Goal: Task Accomplishment & Management: Complete application form

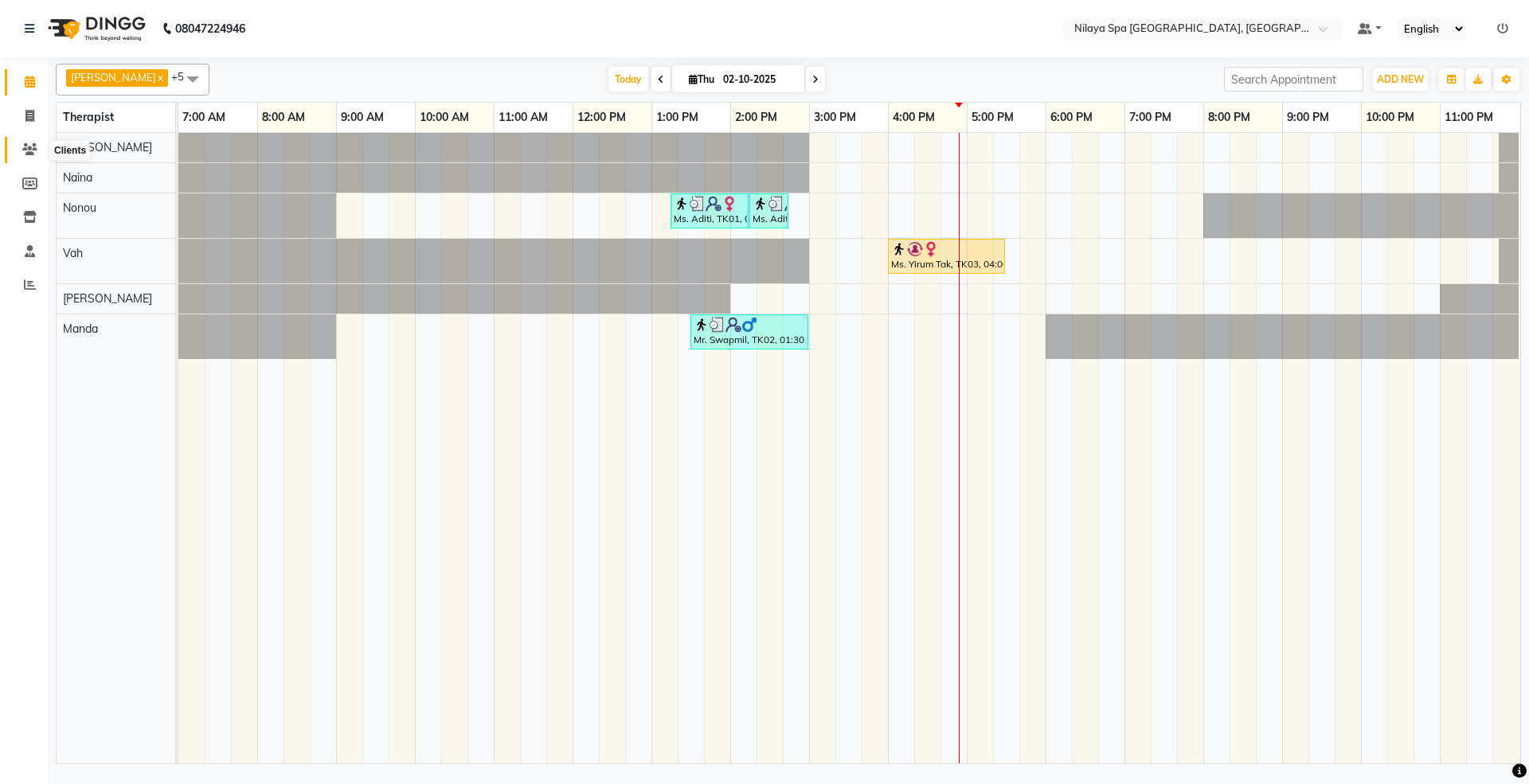
click at [29, 146] on icon at bounding box center [30, 149] width 15 height 12
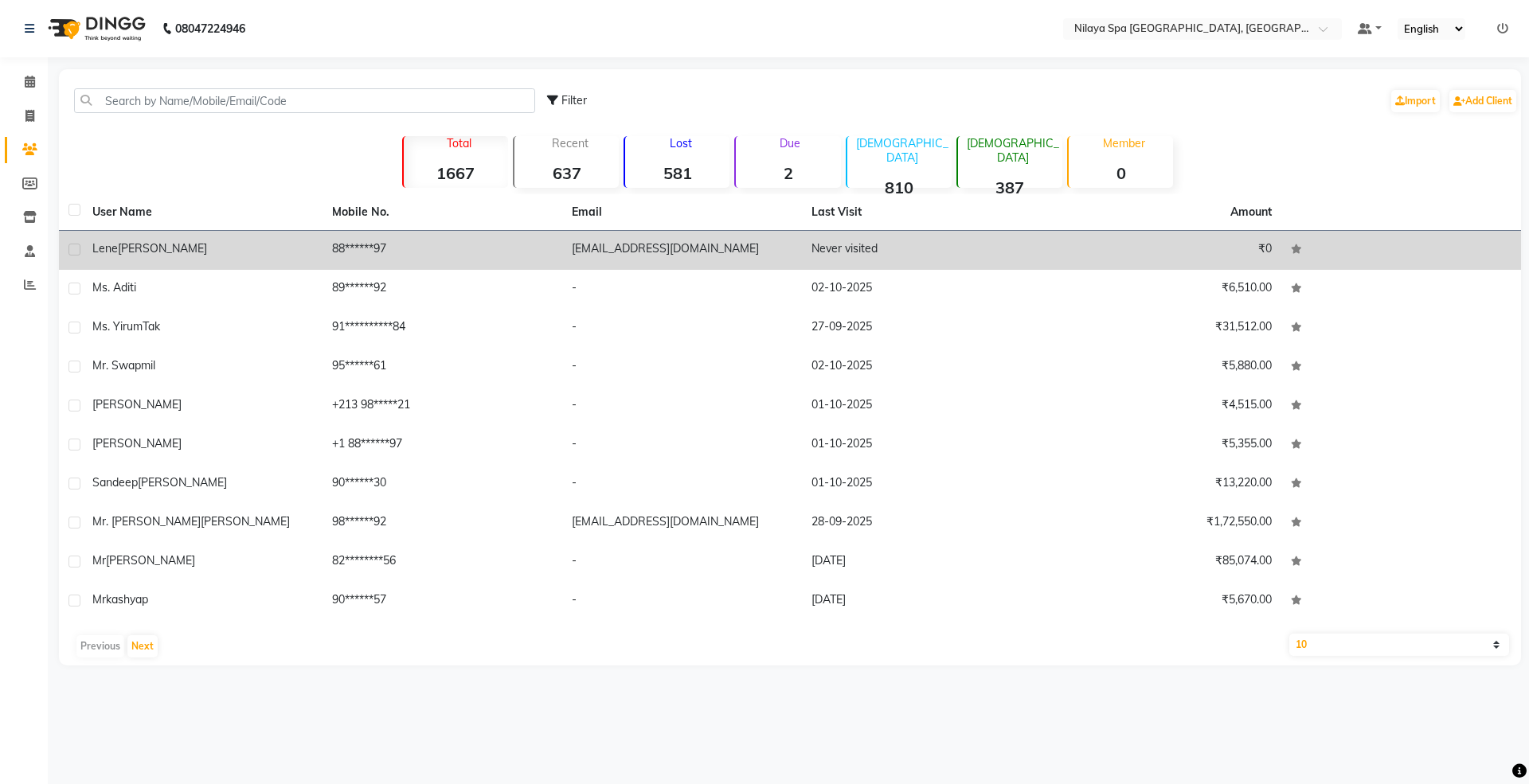
click at [209, 237] on td "[PERSON_NAME]" at bounding box center [203, 250] width 240 height 39
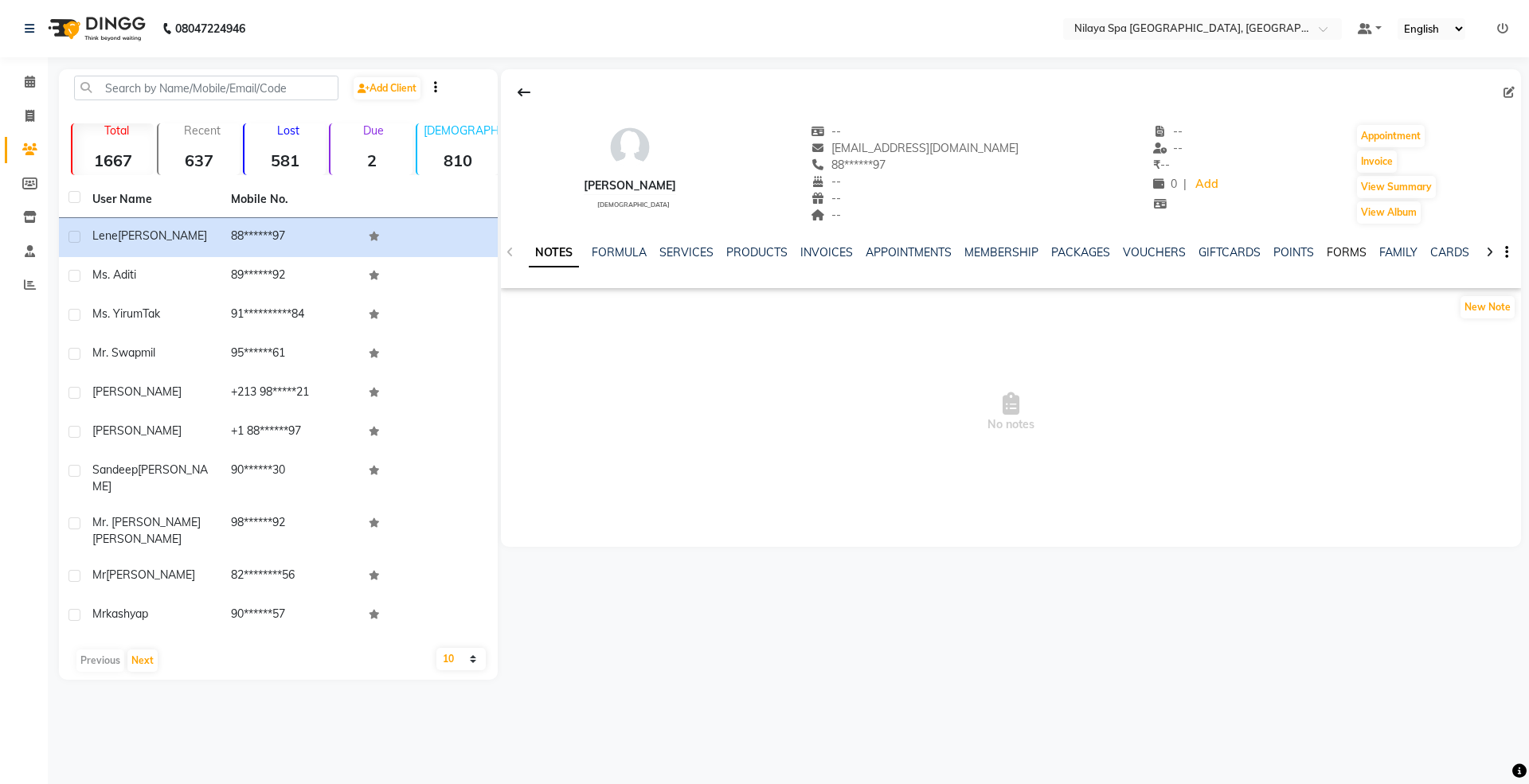
click at [1352, 253] on link "FORMS" at bounding box center [1347, 253] width 40 height 14
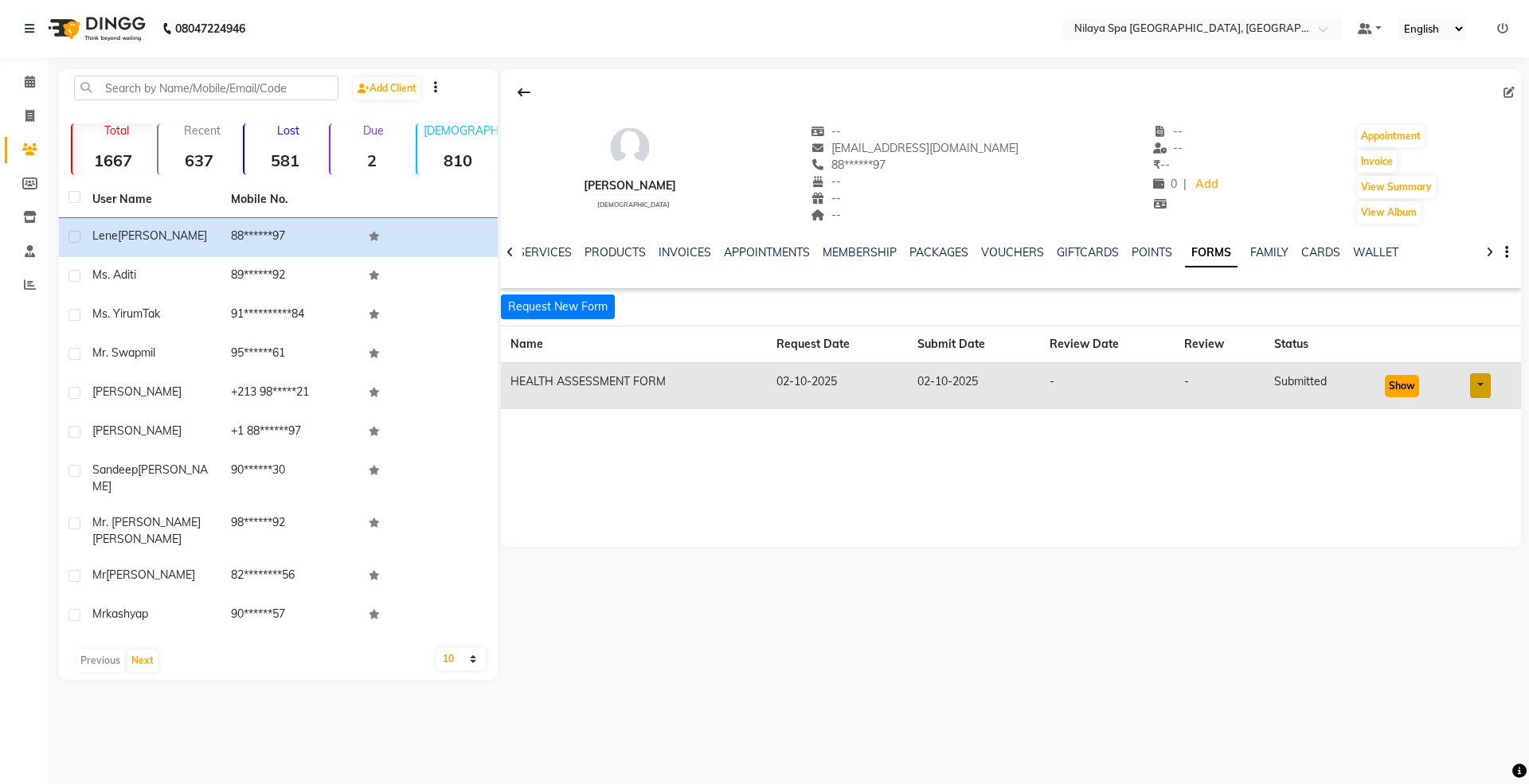
click at [1390, 387] on button "Show" at bounding box center [1402, 386] width 34 height 22
click at [1391, 134] on button "Appointment" at bounding box center [1391, 136] width 68 height 22
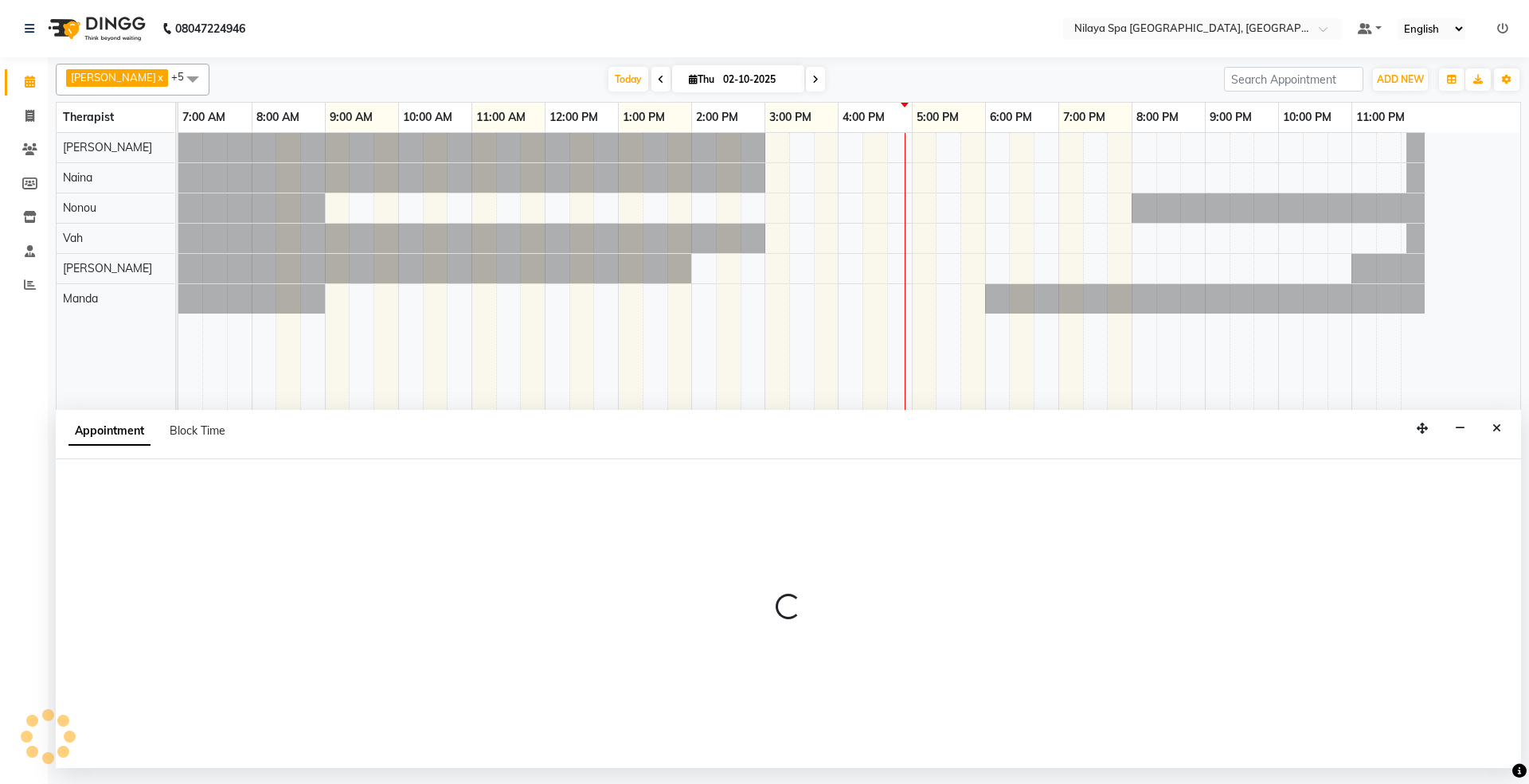
select select "480"
select select "tentative"
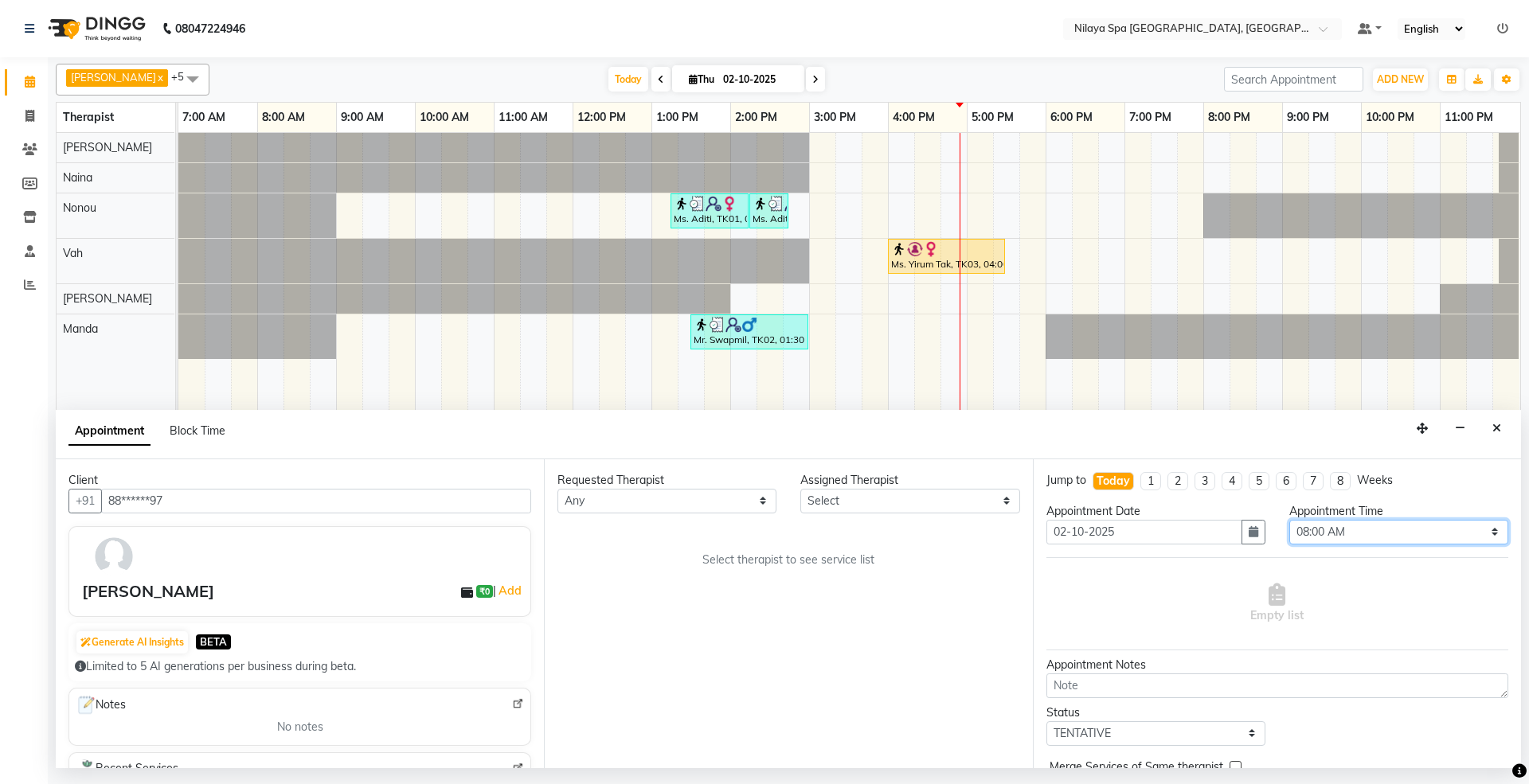
click at [1370, 530] on select "Select 08:00 AM 08:15 AM 08:30 AM 08:45 AM 09:00 AM 09:15 AM 09:30 AM 09:45 AM …" at bounding box center [1399, 532] width 219 height 25
click at [1417, 529] on select "Select 08:00 AM 08:15 AM 08:30 AM 08:45 AM 09:00 AM 09:15 AM 09:30 AM 09:45 AM …" at bounding box center [1399, 532] width 219 height 25
click at [1323, 535] on select "Select 08:00 AM 08:15 AM 08:30 AM 08:45 AM 09:00 AM 09:15 AM 09:30 AM 09:45 AM …" at bounding box center [1399, 532] width 219 height 25
select select "1020"
click at [1289, 522] on select "Select 08:00 AM 08:15 AM 08:30 AM 08:45 AM 09:00 AM 09:15 AM 09:30 AM 09:45 AM …" at bounding box center [1399, 532] width 219 height 25
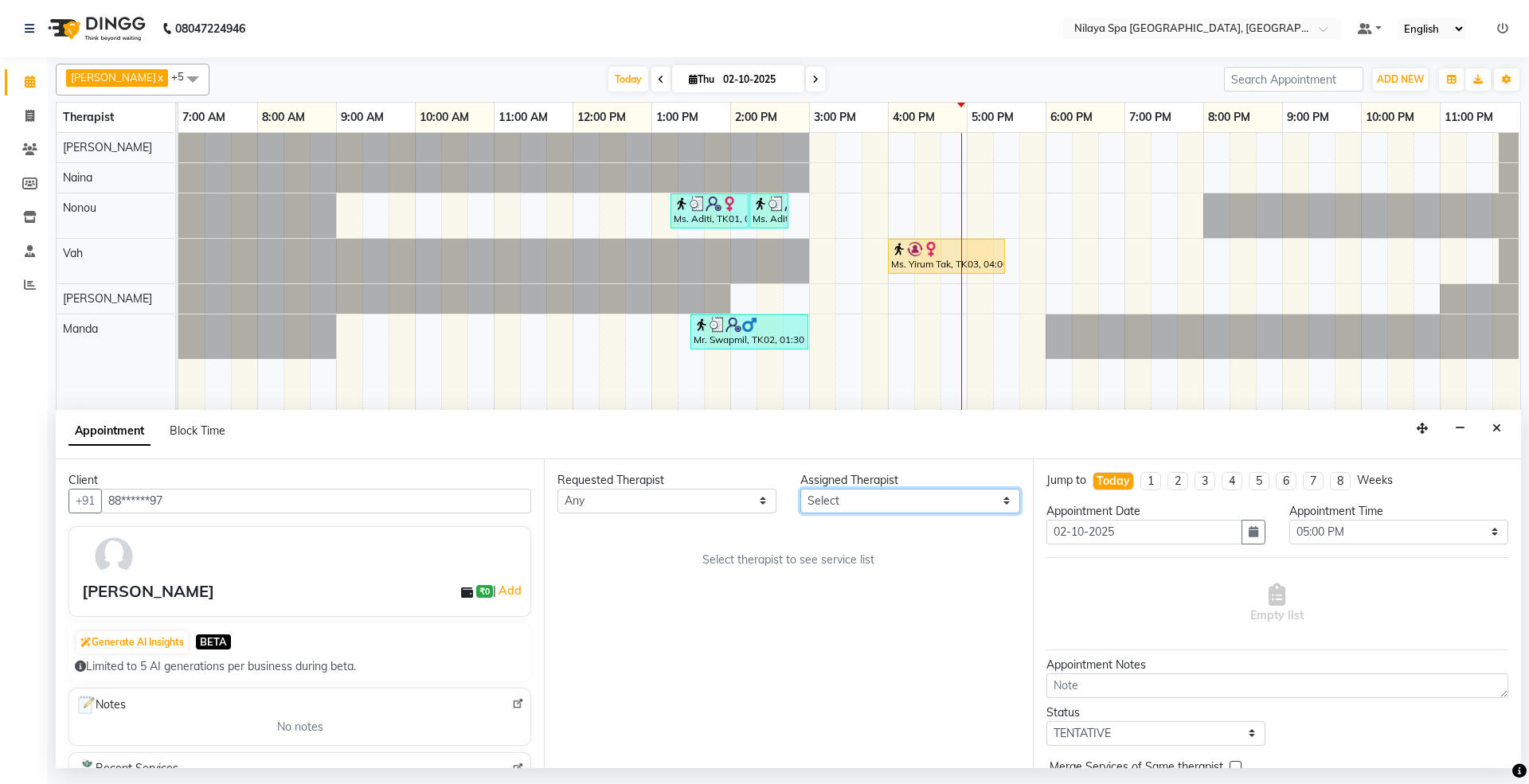
click at [921, 502] on select "Select [PERSON_NAME] [PERSON_NAME] [PERSON_NAME] [PERSON_NAME] Vah" at bounding box center [910, 501] width 219 height 25
select select "92907"
click at [800, 490] on select "Select [PERSON_NAME] [PERSON_NAME] [PERSON_NAME] [PERSON_NAME] Vah" at bounding box center [910, 501] width 219 height 25
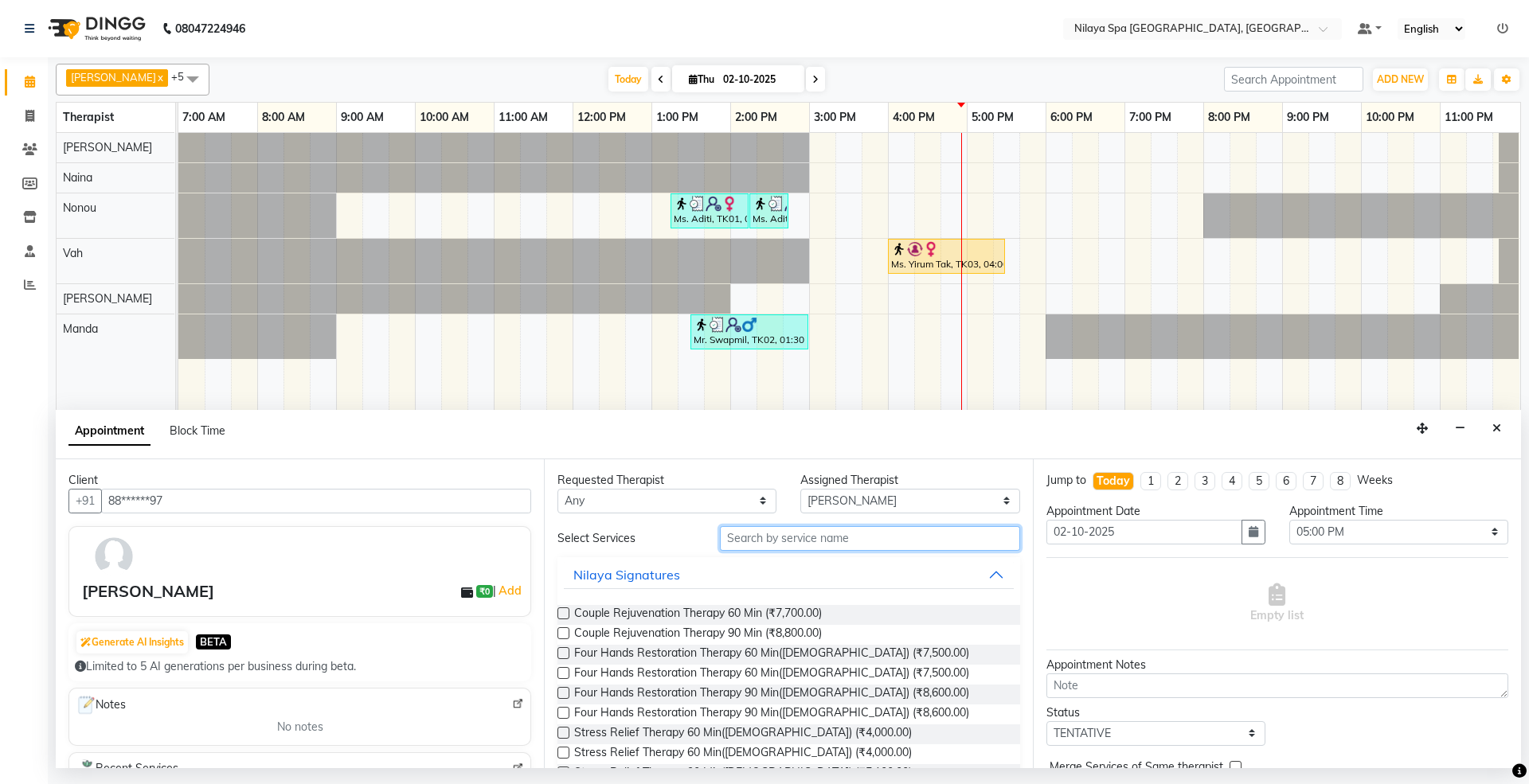
click at [852, 538] on input "text" at bounding box center [870, 539] width 301 height 25
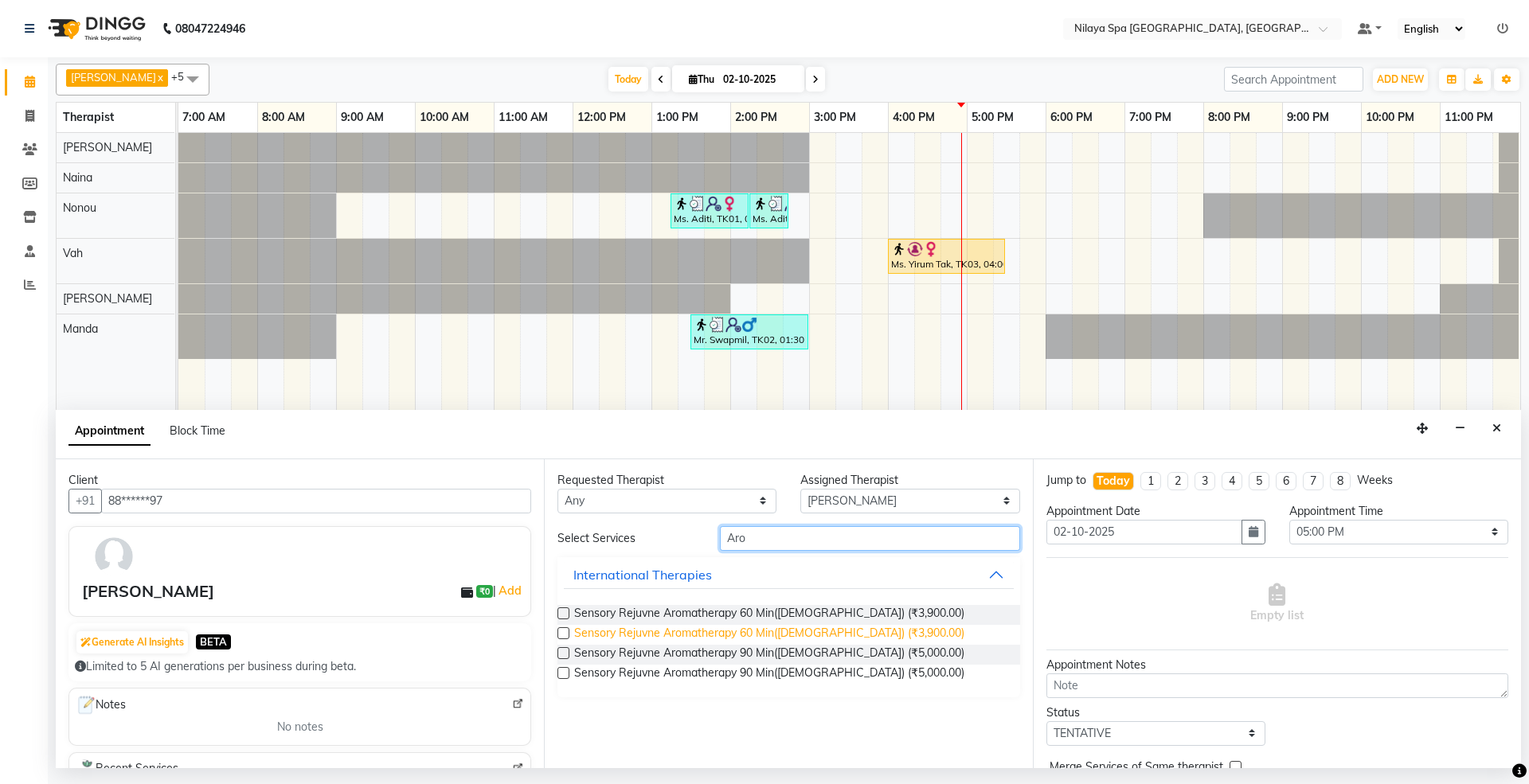
type input "Aro"
click at [806, 632] on span "Sensory Rejuvne Aromatherapy 60 Min([DEMOGRAPHIC_DATA]) (₹3,900.00)" at bounding box center [769, 635] width 390 height 20
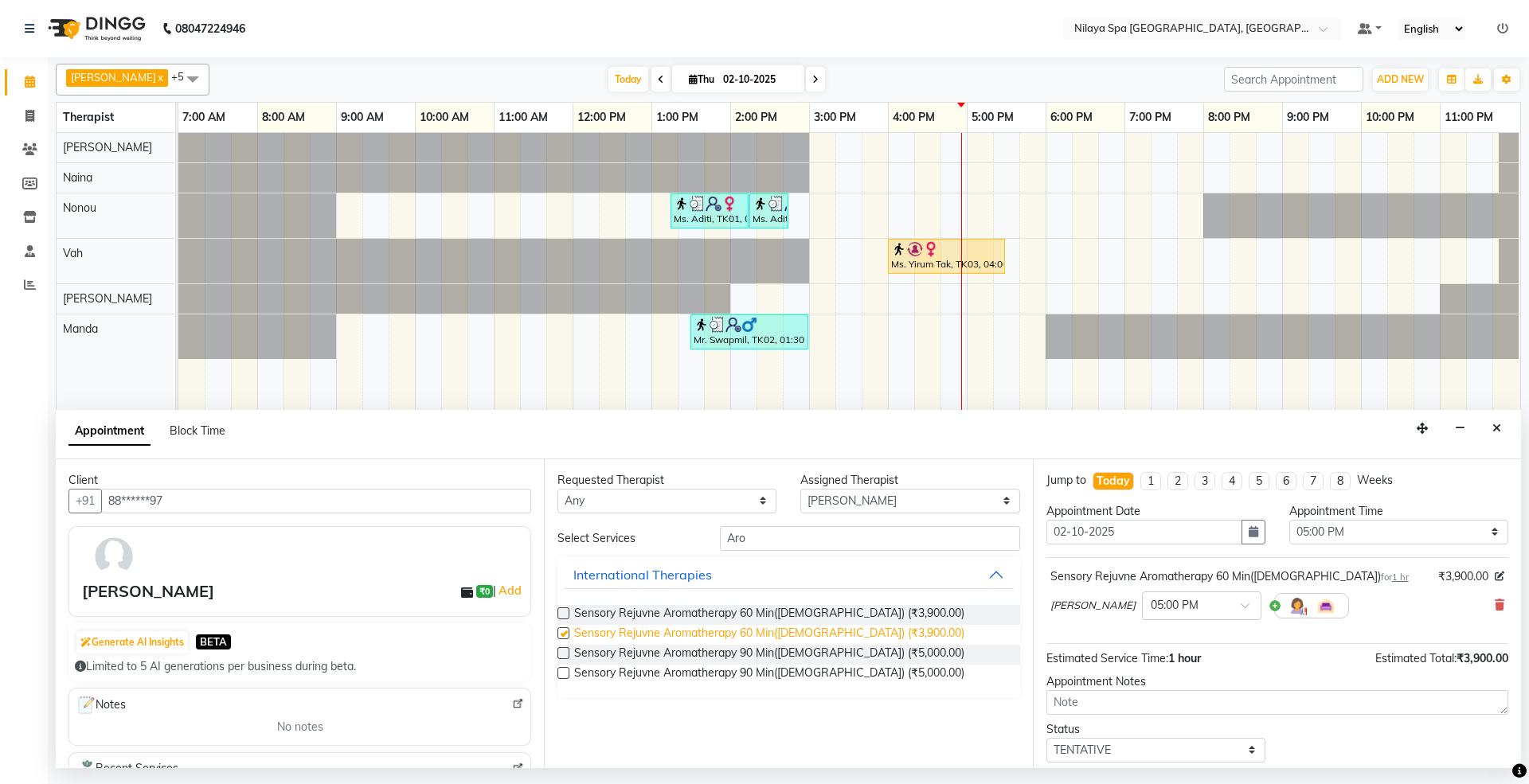
checkbox input "false"
click at [1167, 750] on select "Select TENTATIVE CONFIRM CHECK-IN UPCOMING" at bounding box center [1156, 750] width 219 height 25
select select "confirm booking"
click at [1046, 742] on select "Select TENTATIVE CONFIRM CHECK-IN UPCOMING" at bounding box center [1156, 750] width 219 height 25
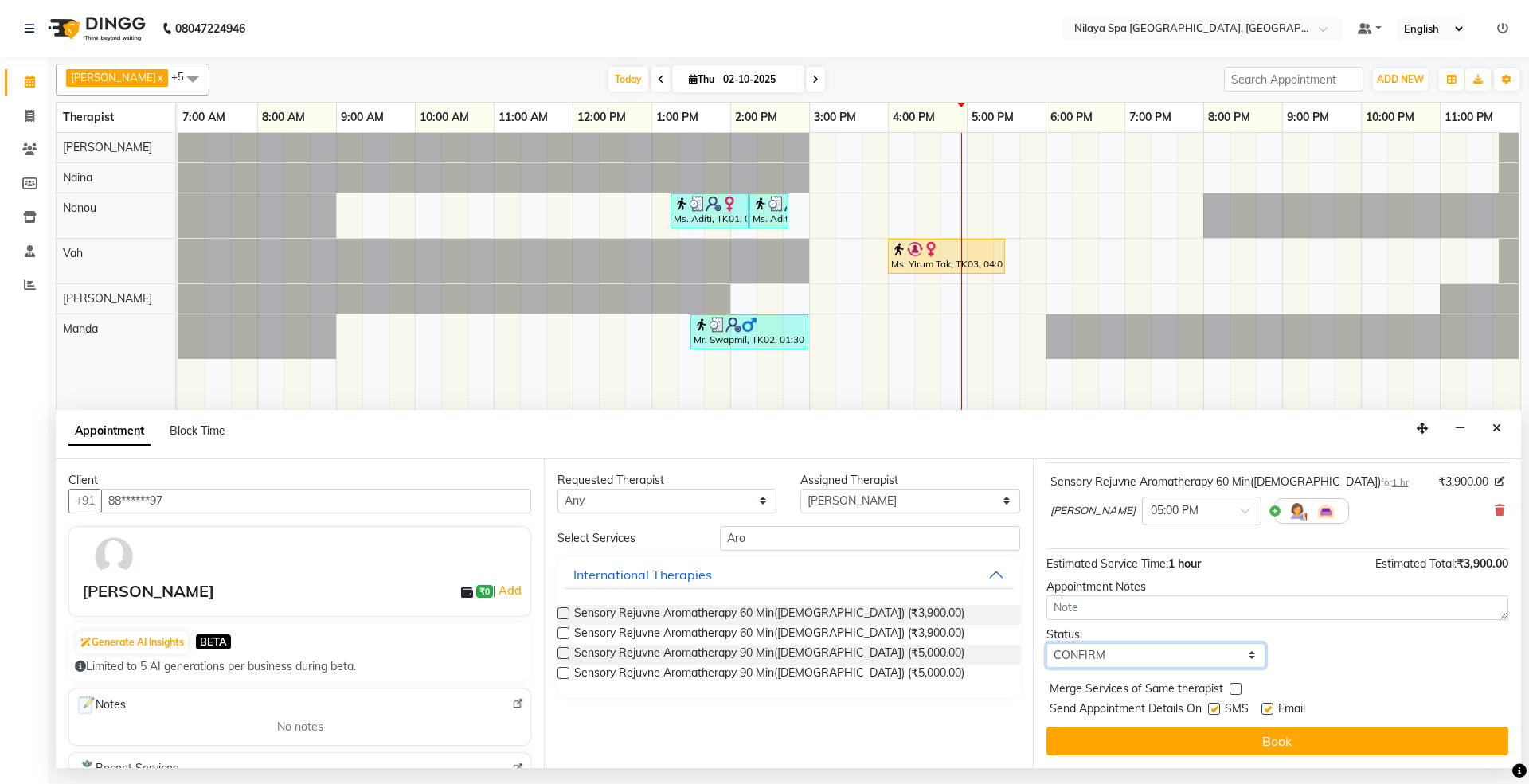
scroll to position [97, 0]
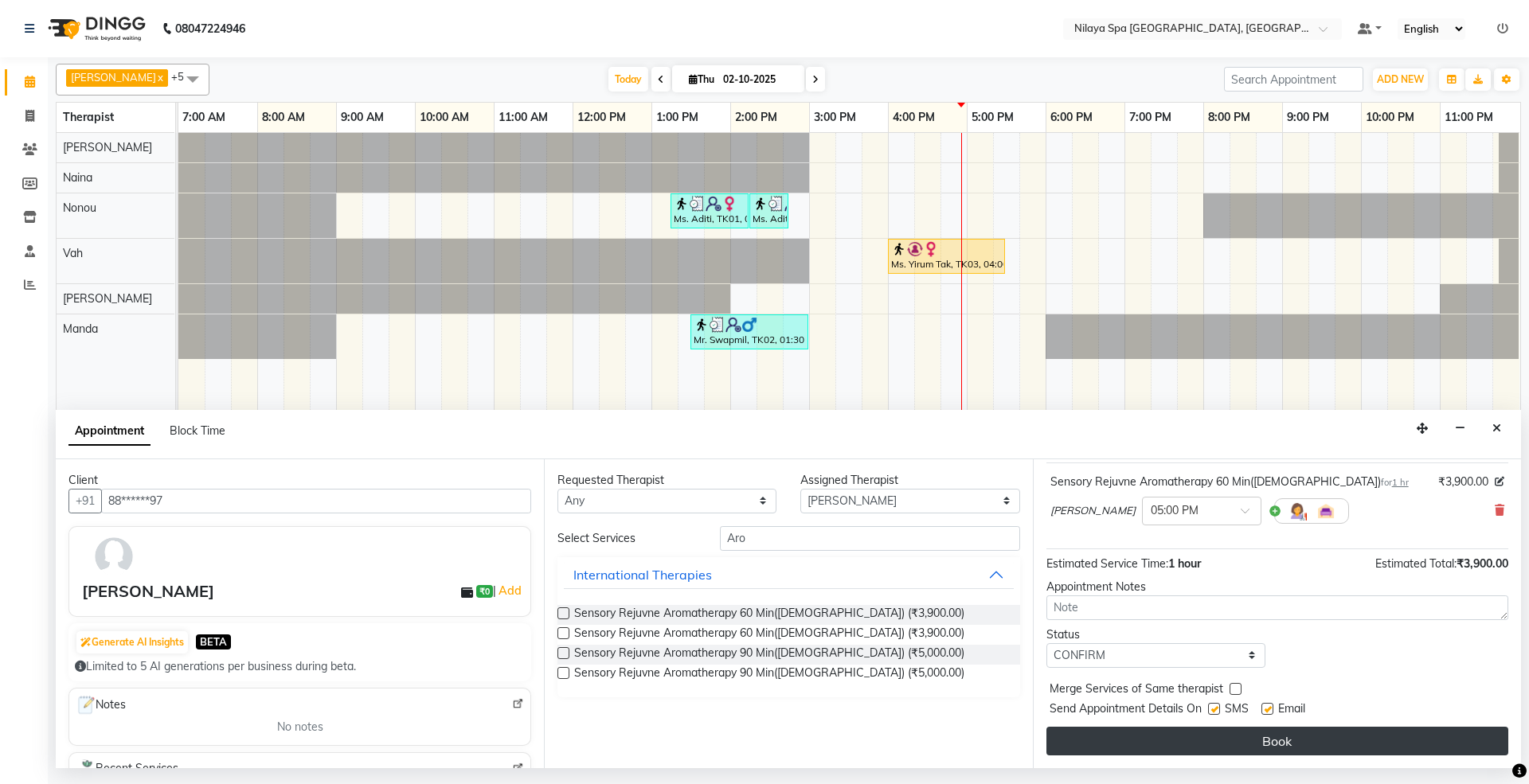
click at [1193, 746] on button "Book" at bounding box center [1277, 742] width 462 height 29
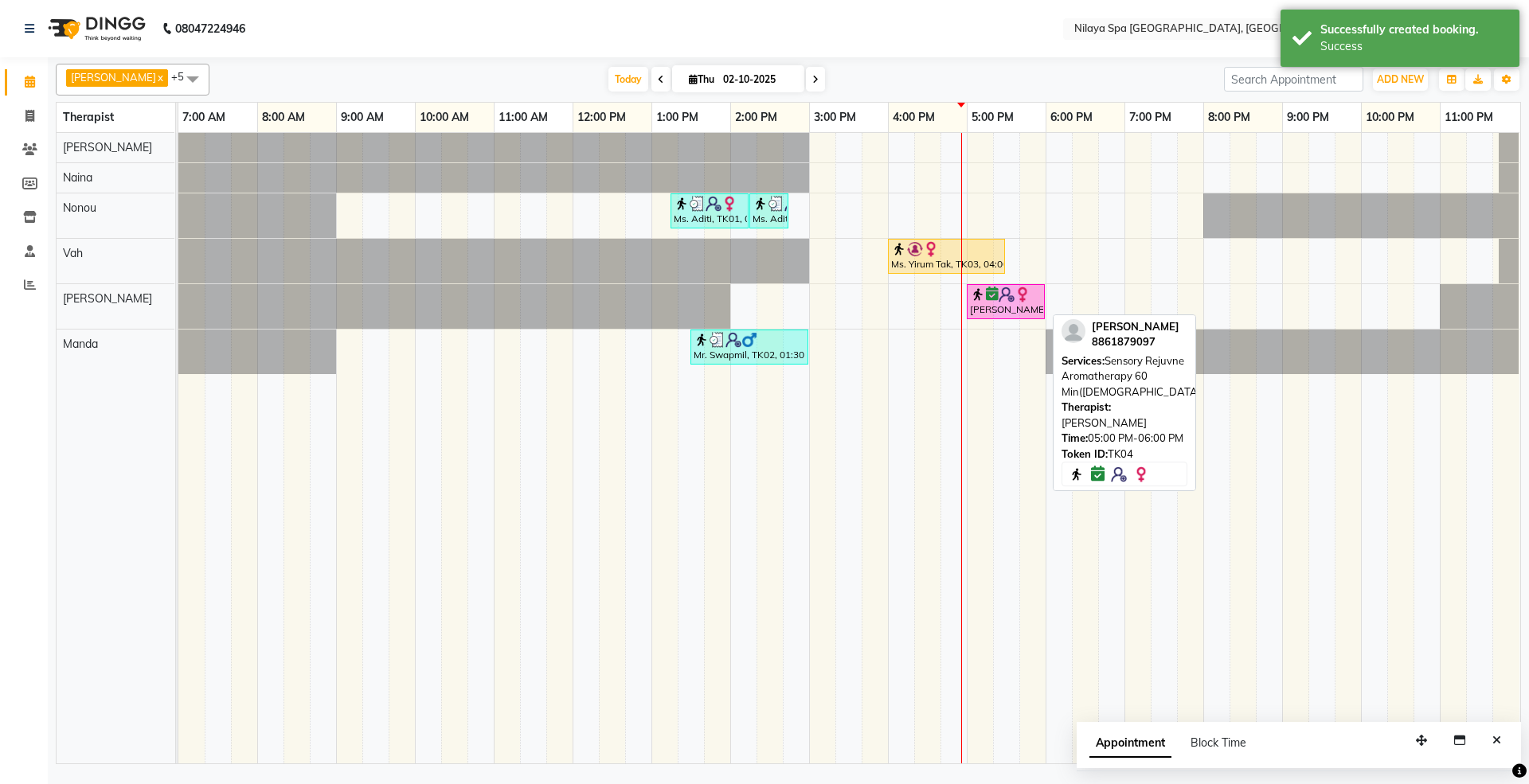
click at [1013, 300] on img at bounding box center [1006, 295] width 16 height 16
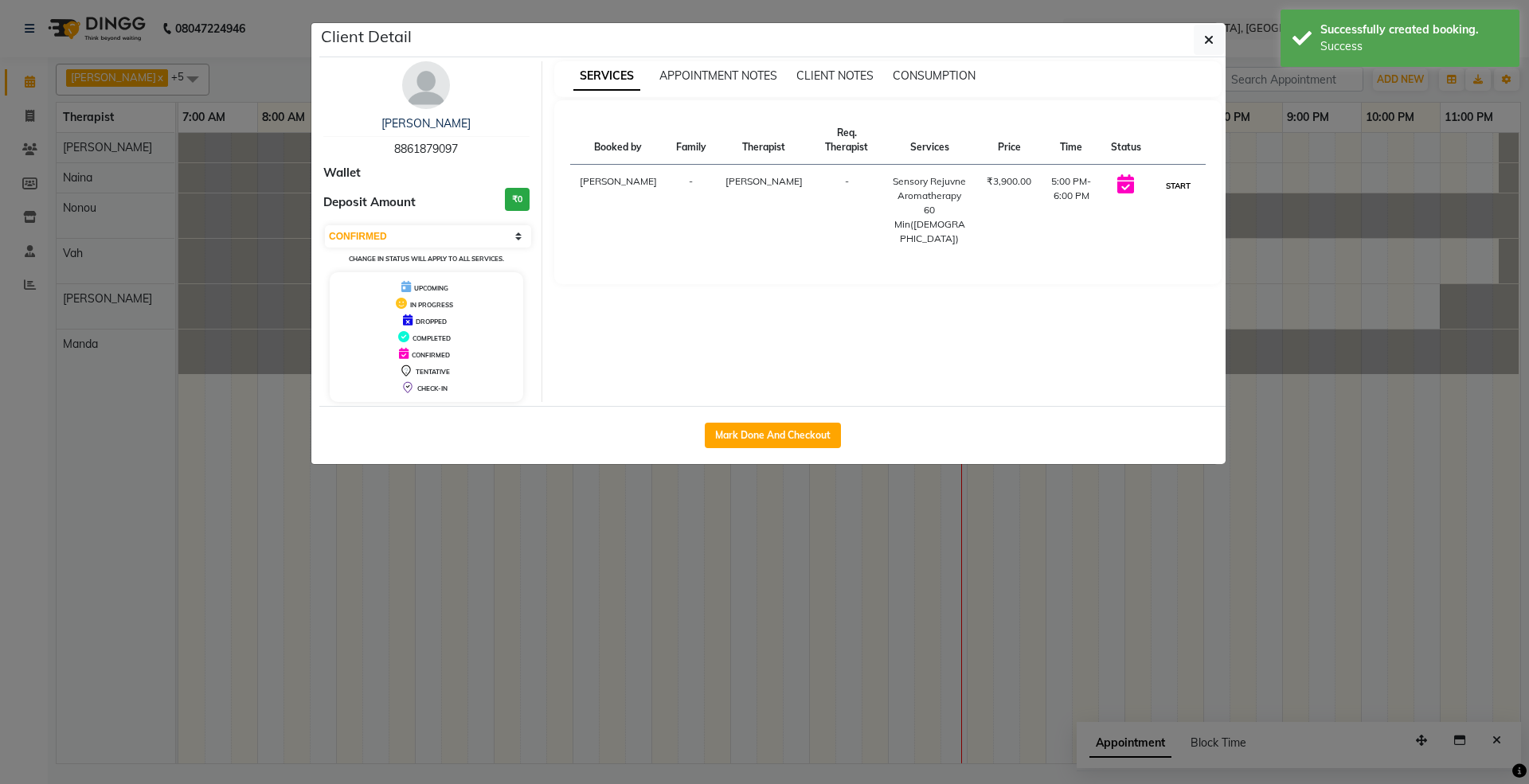
click at [1178, 176] on button "START" at bounding box center [1178, 185] width 33 height 20
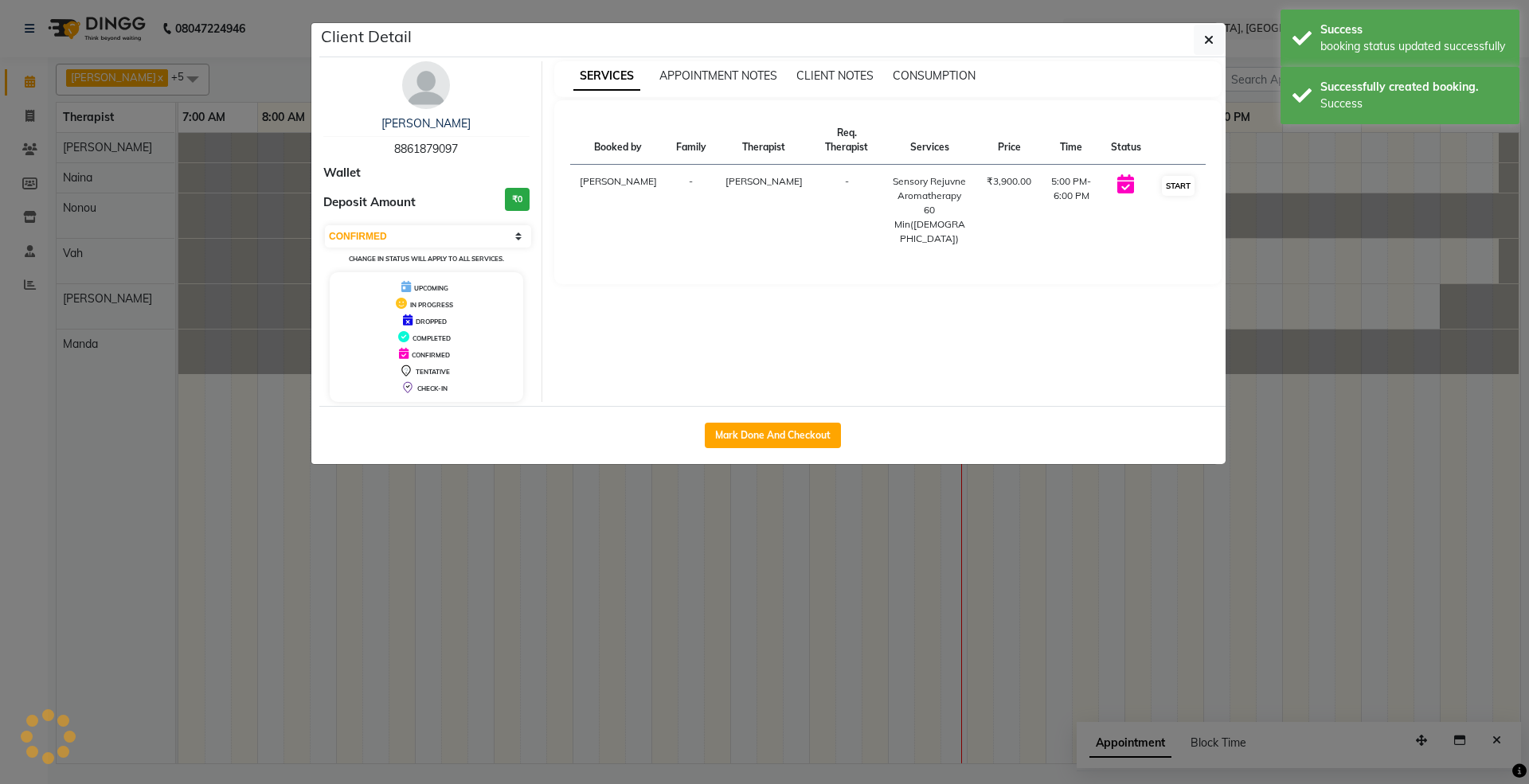
select select "1"
click at [1208, 38] on icon "button" at bounding box center [1208, 40] width 10 height 13
